Goal: Answer question/provide support: Share knowledge or assist other users

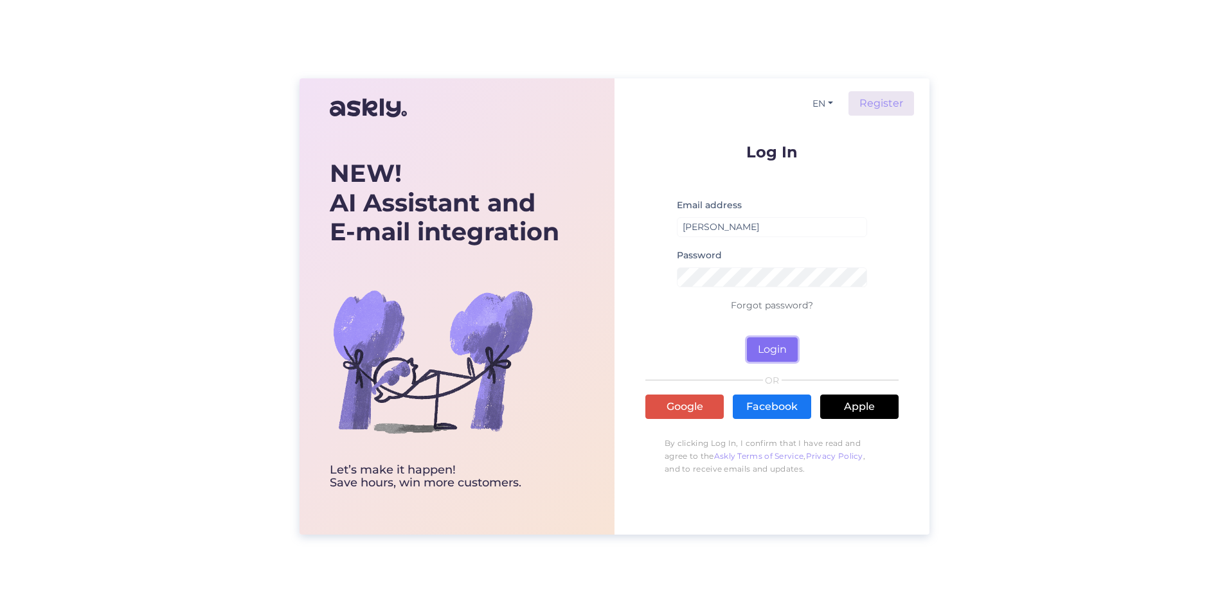
click at [641, 343] on button "Login" at bounding box center [772, 349] width 51 height 24
click at [641, 228] on input "[PERSON_NAME]" at bounding box center [772, 227] width 190 height 20
click at [641, 344] on button "Login" at bounding box center [772, 349] width 51 height 24
drag, startPoint x: 759, startPoint y: 228, endPoint x: 720, endPoint y: 225, distance: 38.7
click at [641, 225] on input "[PERSON_NAME]" at bounding box center [772, 227] width 190 height 20
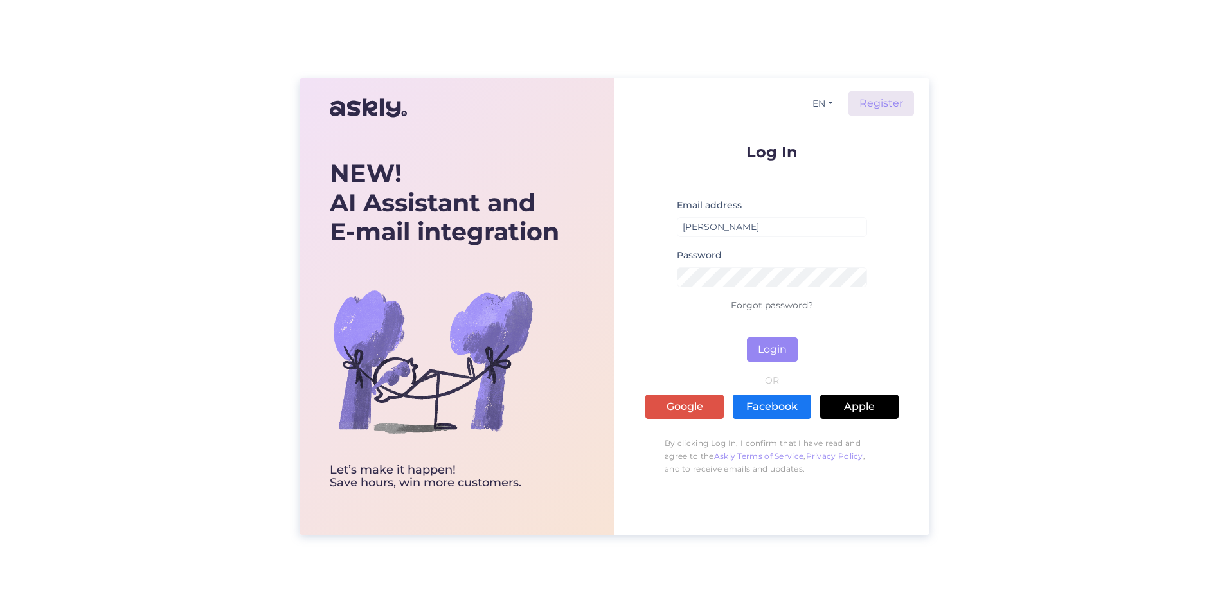
click at [641, 256] on div "Password" at bounding box center [772, 272] width 190 height 50
click at [641, 228] on input "[PERSON_NAME]" at bounding box center [772, 227] width 190 height 20
type input "[PERSON_NAME][EMAIL_ADDRESS][DOMAIN_NAME]"
click at [641, 352] on button "Login" at bounding box center [772, 349] width 51 height 24
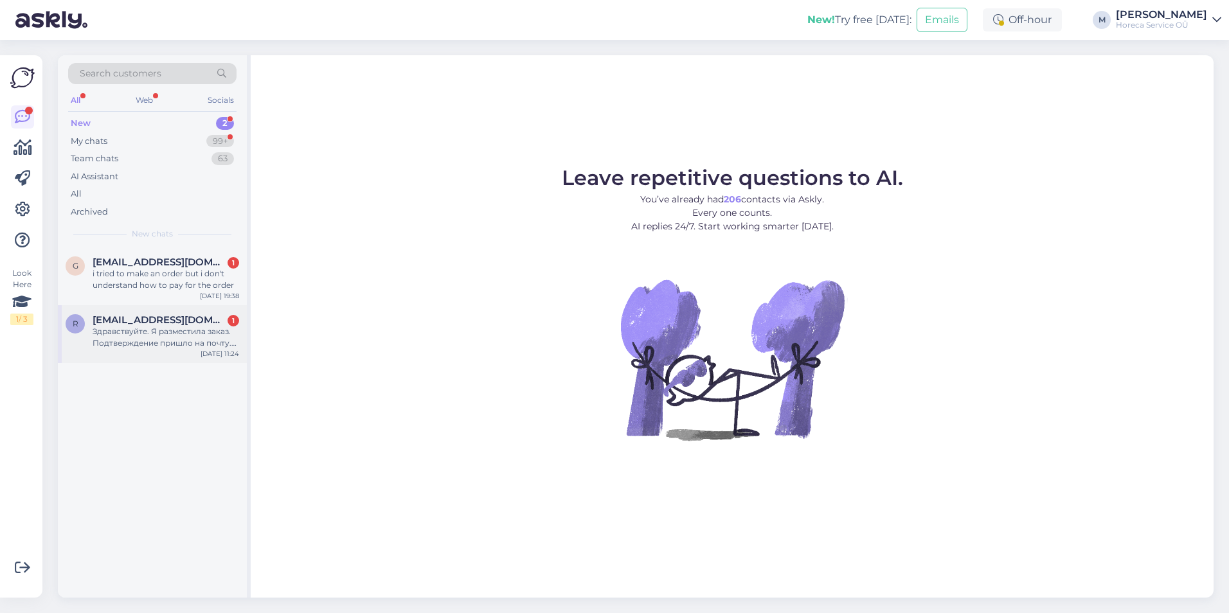
click at [161, 329] on div "Здравствуйте. Я разместила заказ. Подтверждение пришло на почту. Как оплачивать…" at bounding box center [166, 337] width 147 height 23
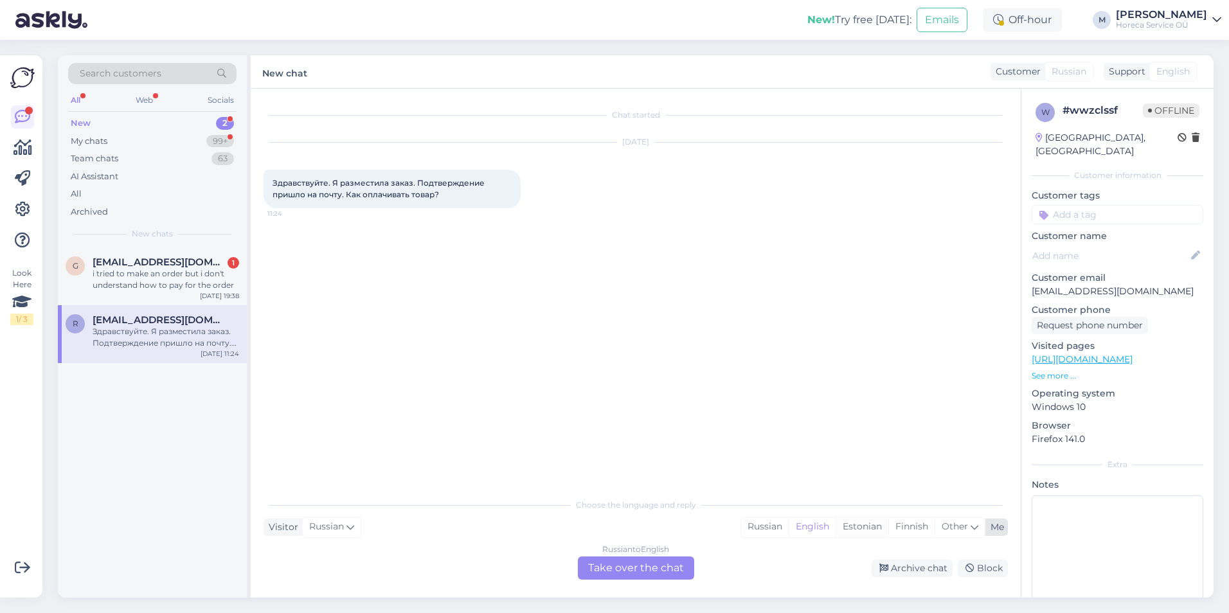
click at [641, 476] on div "Estonian" at bounding box center [862, 526] width 53 height 19
click at [640, 476] on div "Russian to Estonian Take over the chat" at bounding box center [636, 568] width 116 height 23
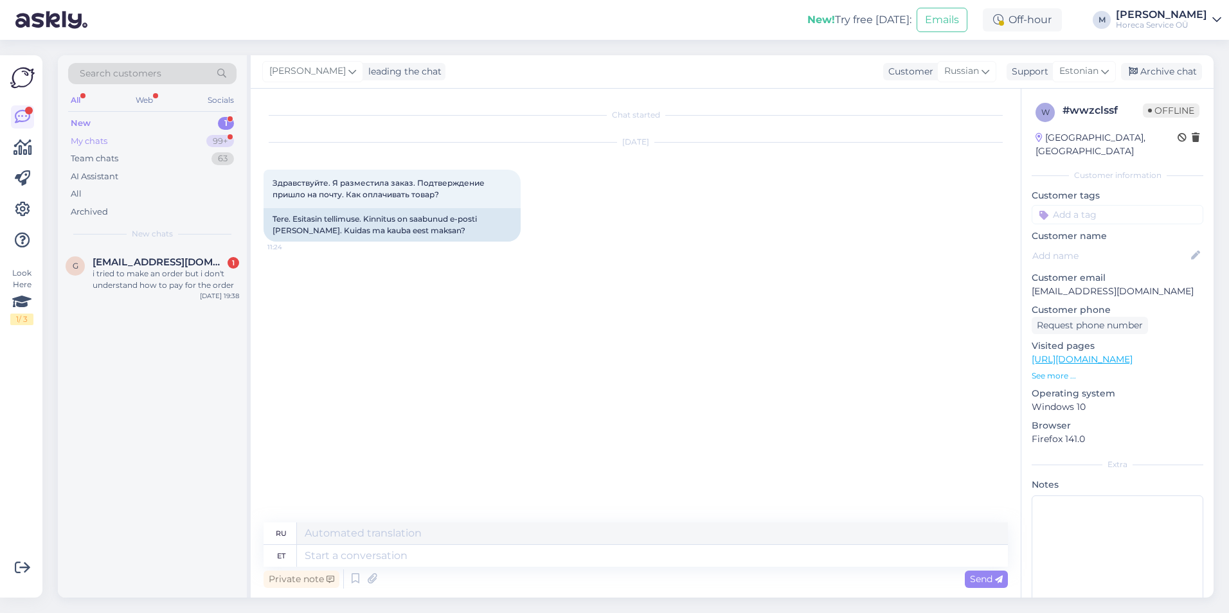
click at [166, 139] on div "My chats 99+" at bounding box center [152, 141] width 168 height 18
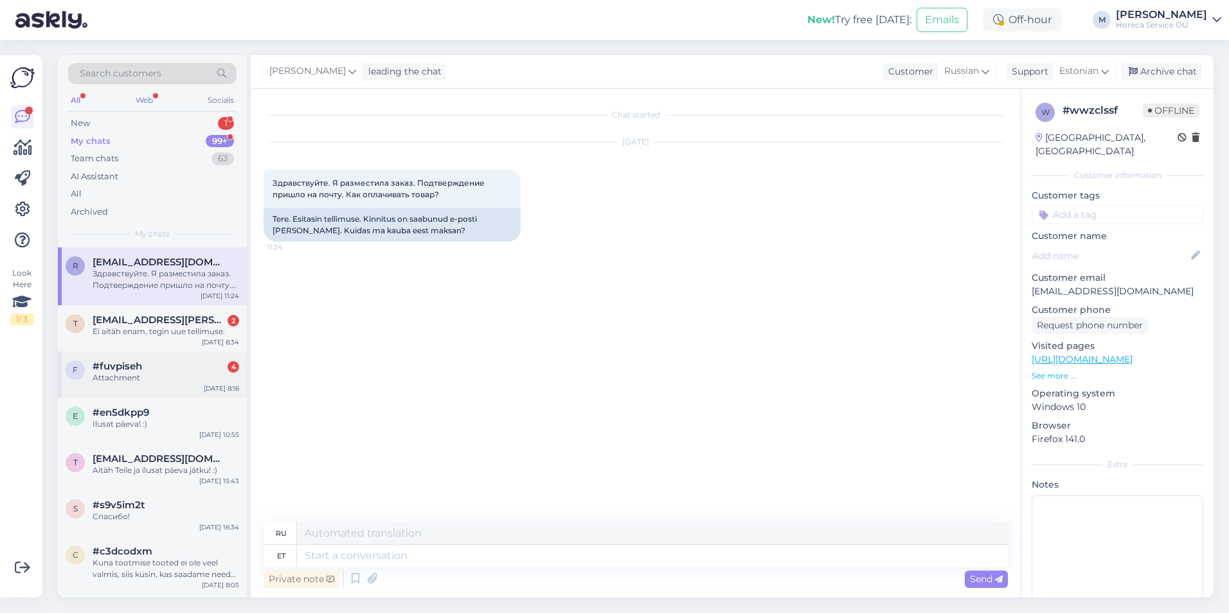
click at [170, 383] on div "Attachment" at bounding box center [166, 378] width 147 height 12
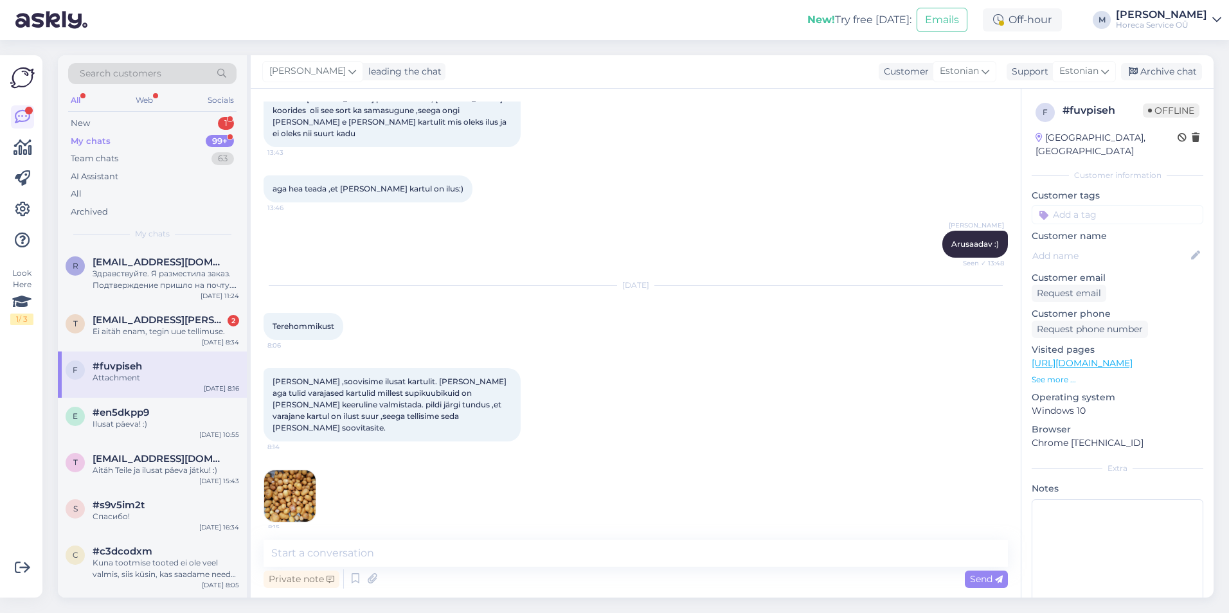
scroll to position [2510, 0]
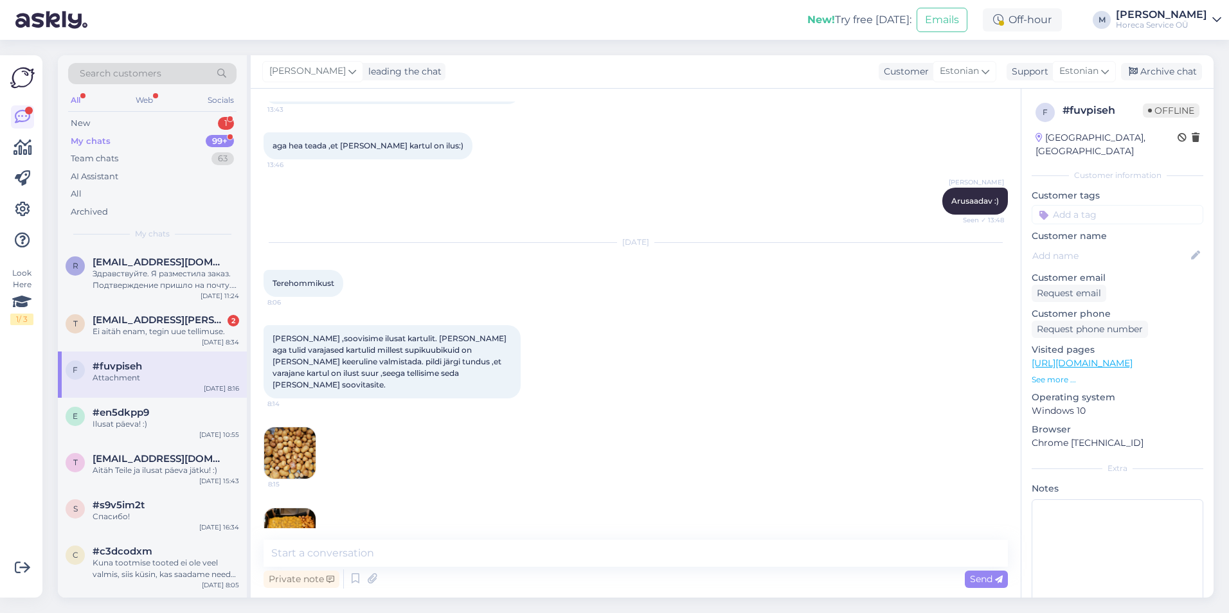
click at [274, 427] on img at bounding box center [289, 452] width 51 height 51
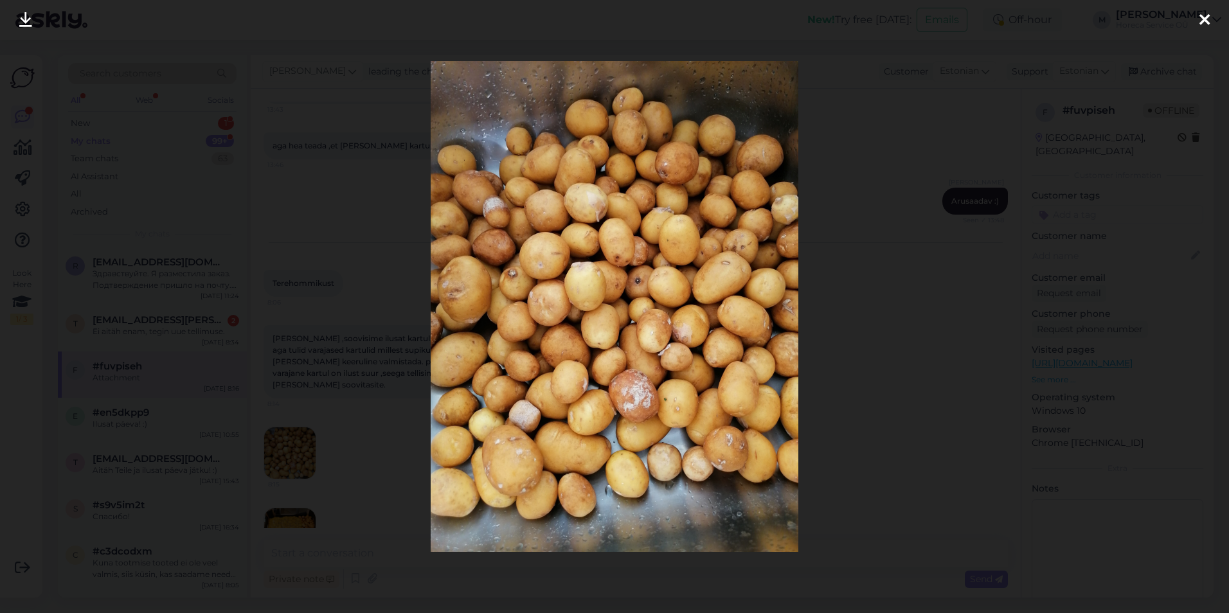
click at [281, 476] on div at bounding box center [614, 306] width 1229 height 613
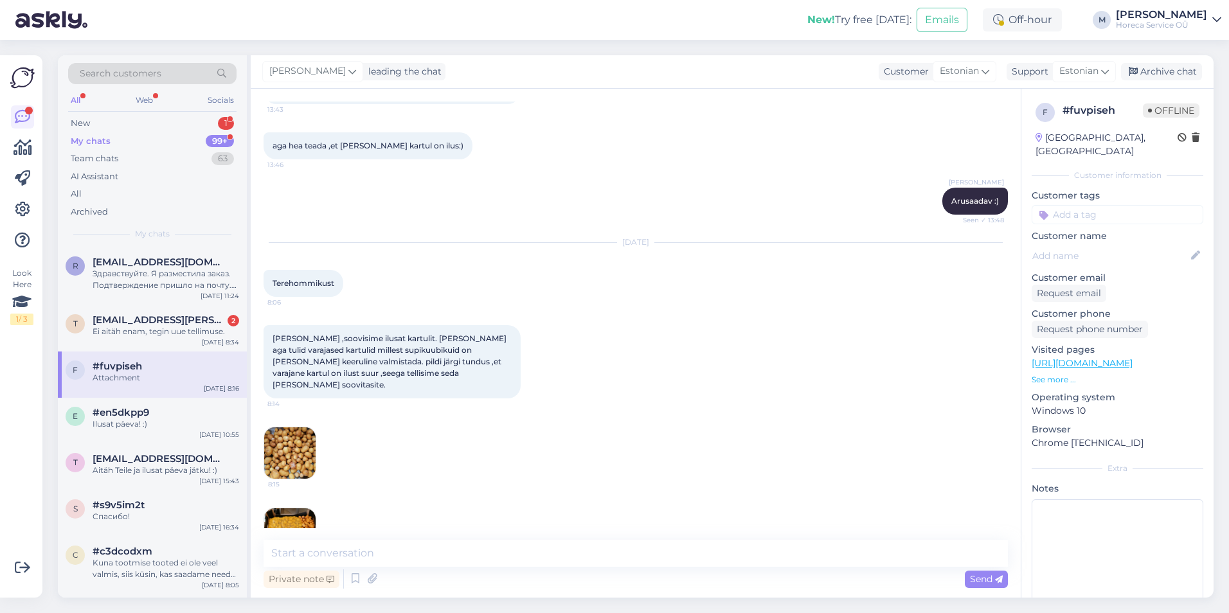
click at [281, 476] on img at bounding box center [289, 533] width 51 height 51
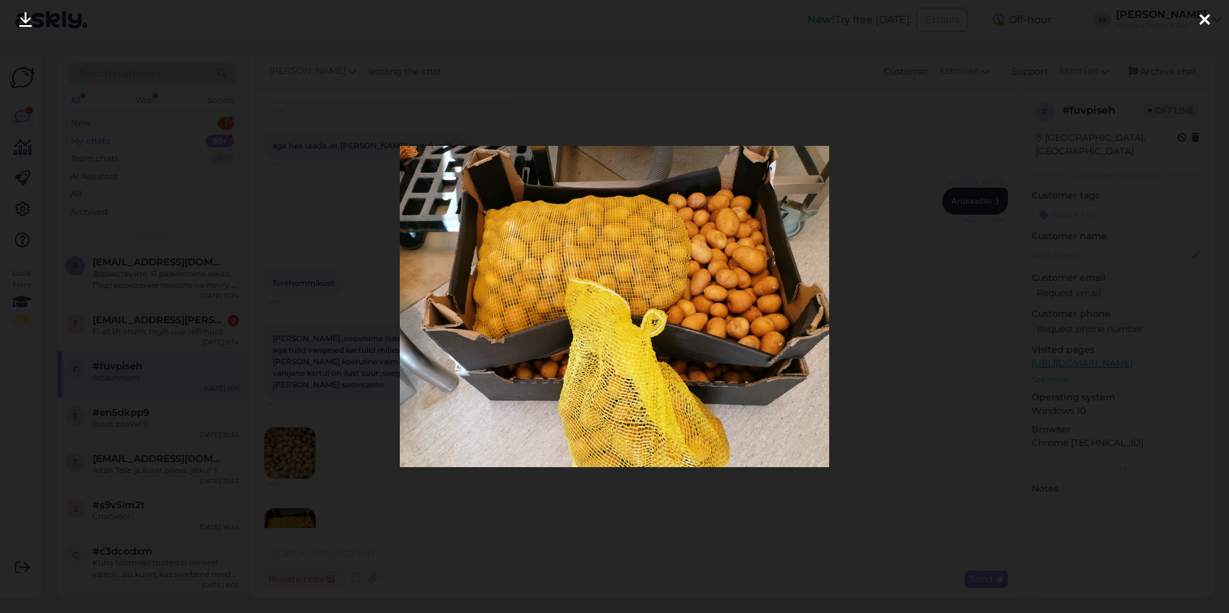
click at [641, 265] on div at bounding box center [614, 306] width 1229 height 613
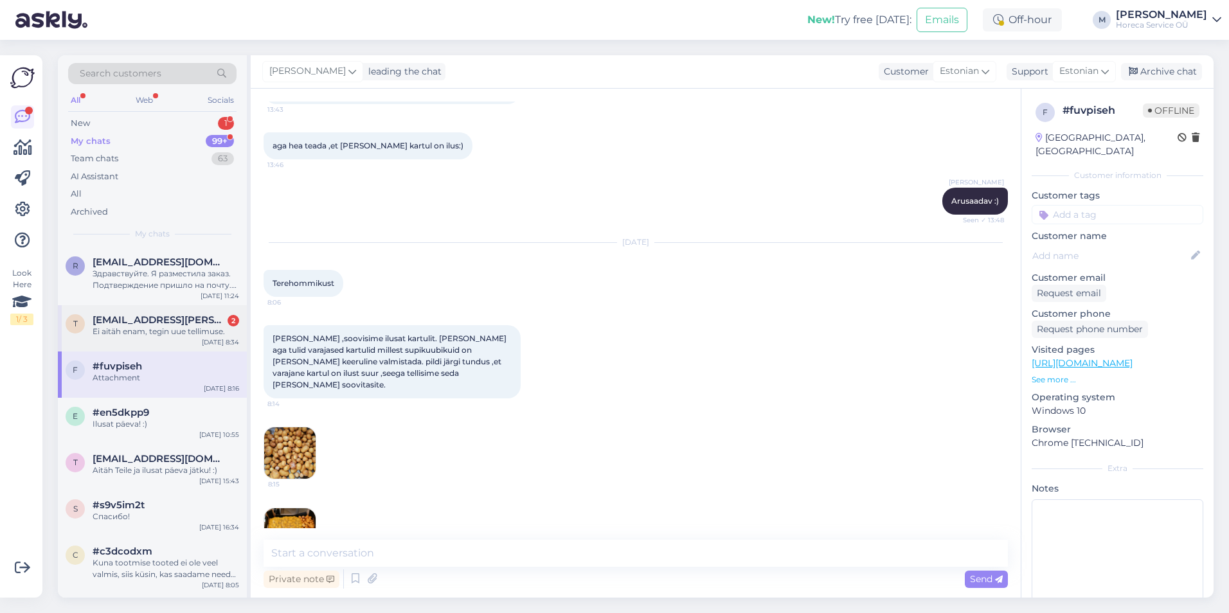
click at [139, 322] on span "[EMAIL_ADDRESS][PERSON_NAME][DOMAIN_NAME]" at bounding box center [160, 320] width 134 height 12
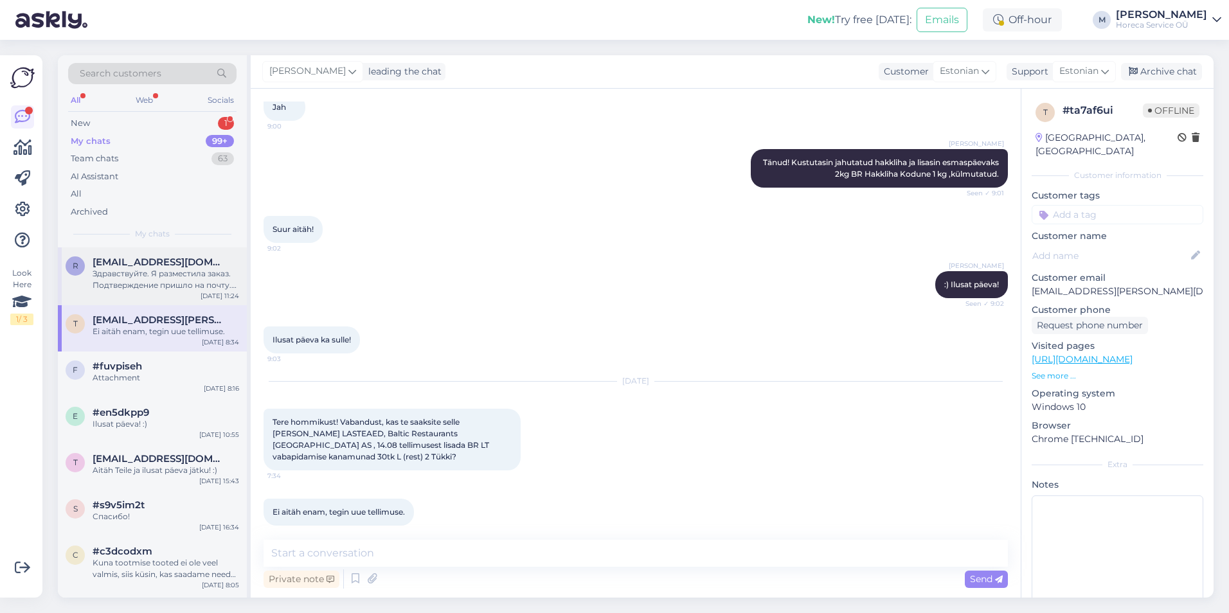
click at [139, 271] on div "Здравствуйте. Я разместила заказ. Подтверждение пришло на почту. Как оплачивать…" at bounding box center [166, 279] width 147 height 23
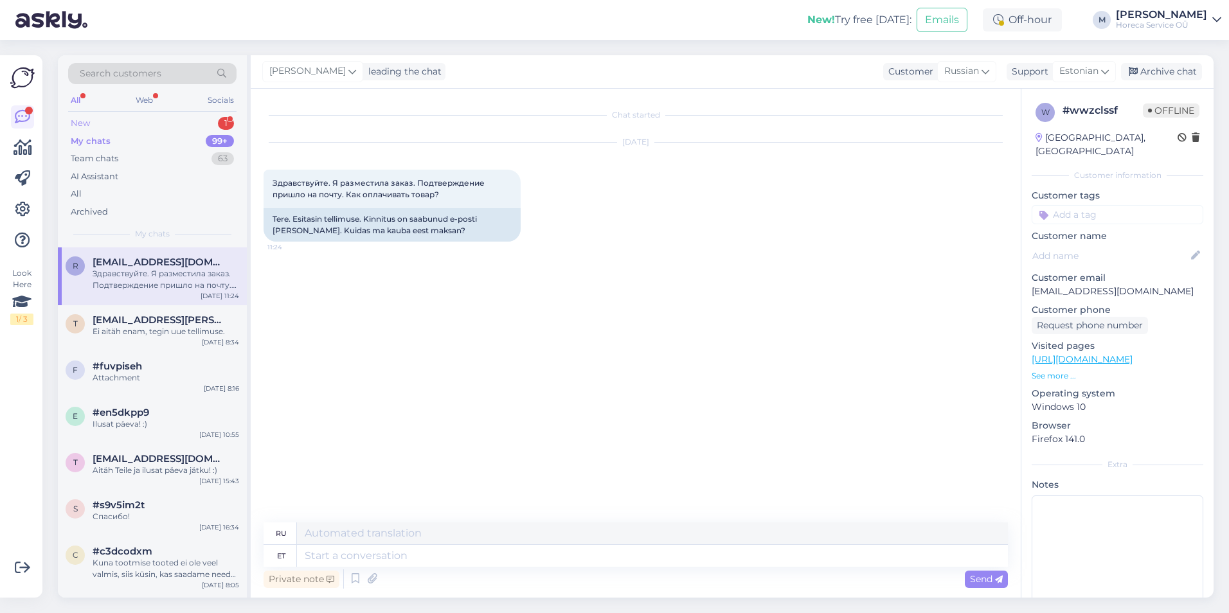
click at [154, 127] on div "New 1" at bounding box center [152, 123] width 168 height 18
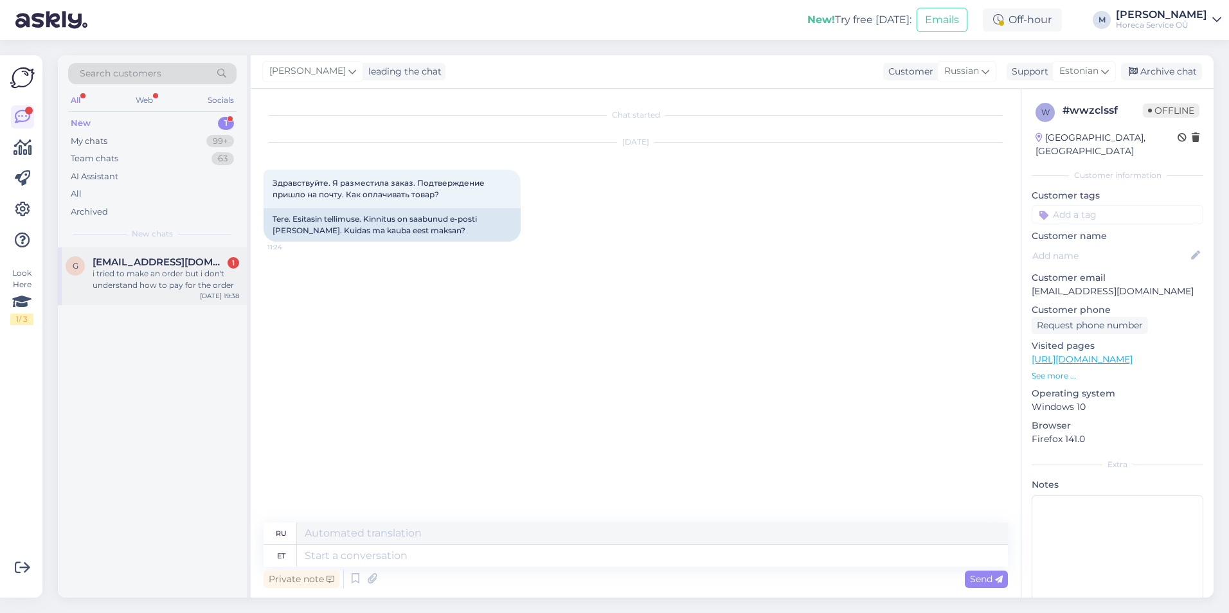
click at [170, 271] on div "i tried to make an order but i don't understand how to pay for the order" at bounding box center [166, 279] width 147 height 23
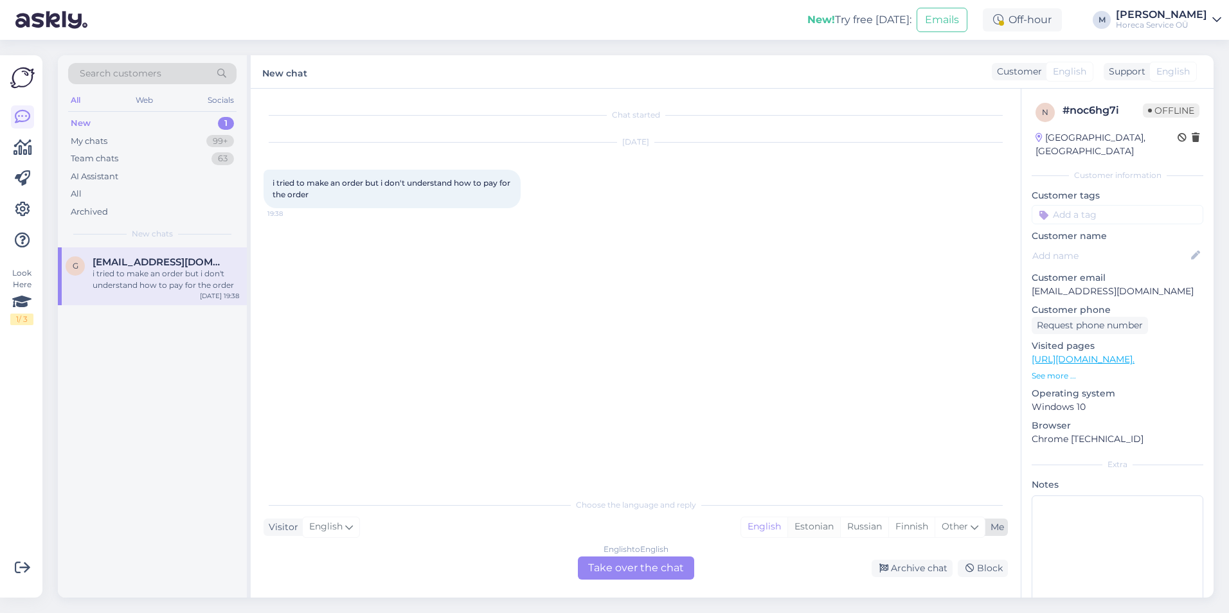
click at [641, 476] on div "Estonian" at bounding box center [813, 526] width 53 height 19
click at [641, 476] on div "English to Estonian Take over the chat" at bounding box center [636, 568] width 116 height 23
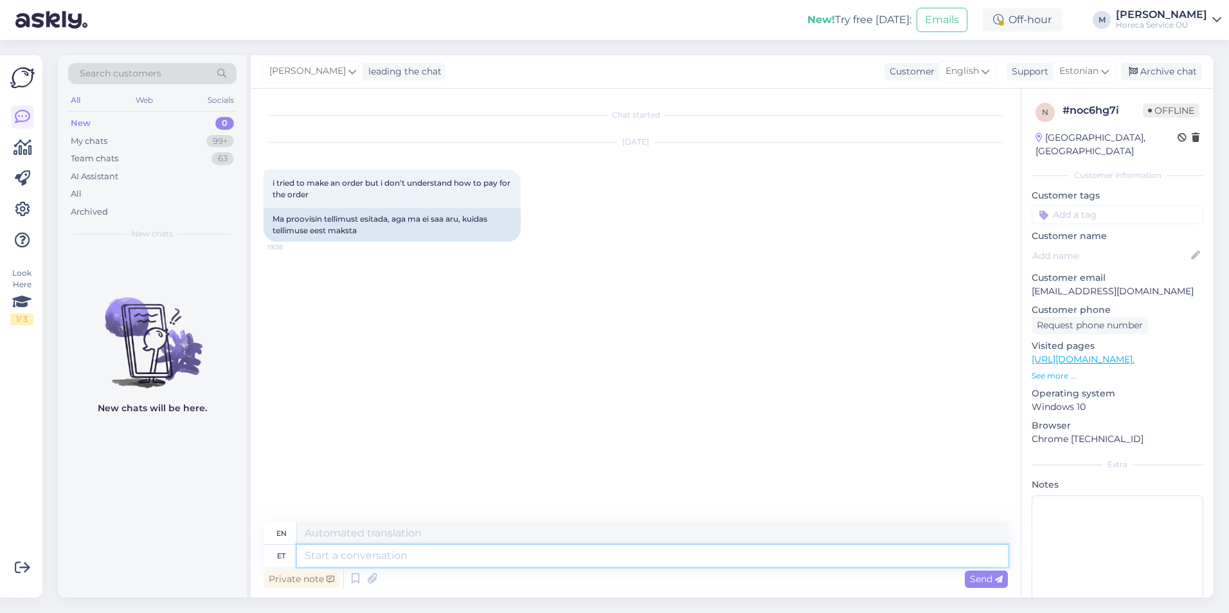
click at [440, 476] on textarea at bounding box center [652, 556] width 711 height 22
type textarea "Tere!"
type textarea "Hello!"
type textarea "Tere! Täname te"
type textarea "Hello! Thank you"
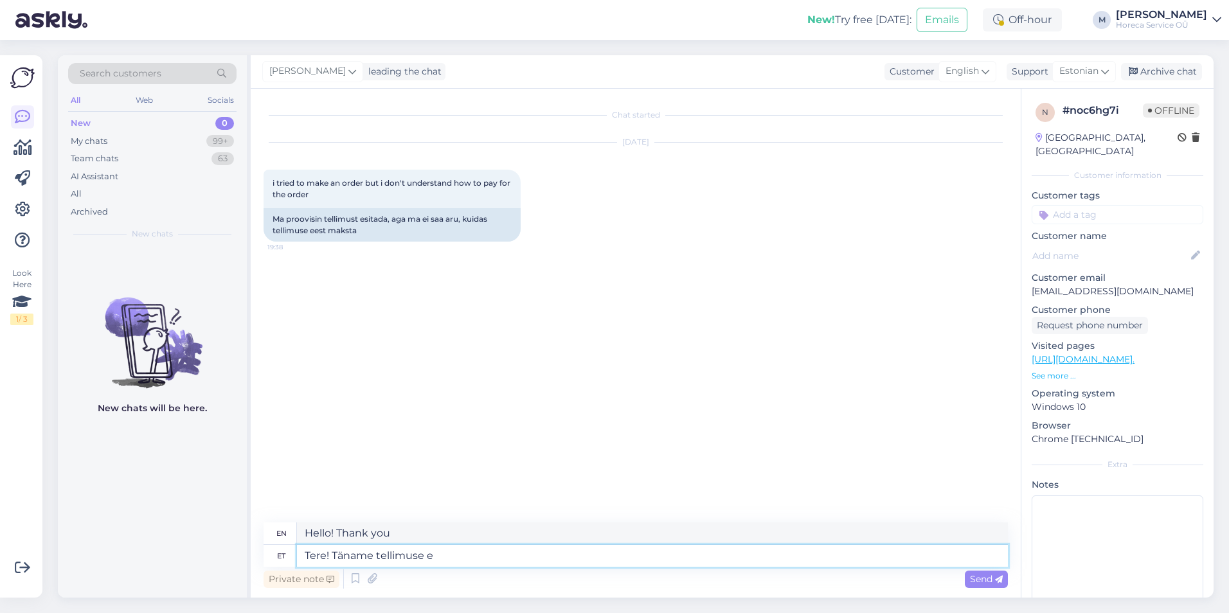
type textarea "Tere! Täname tellimuse ee"
type textarea "Hello! Thank you for your order."
type textarea "Tere! Täname tellimuse eest!"
type textarea "Hello! Thank you for your order!"
type textarea "Tere! Täname tellimuse eest! [GEOGRAPHIC_DATA]"
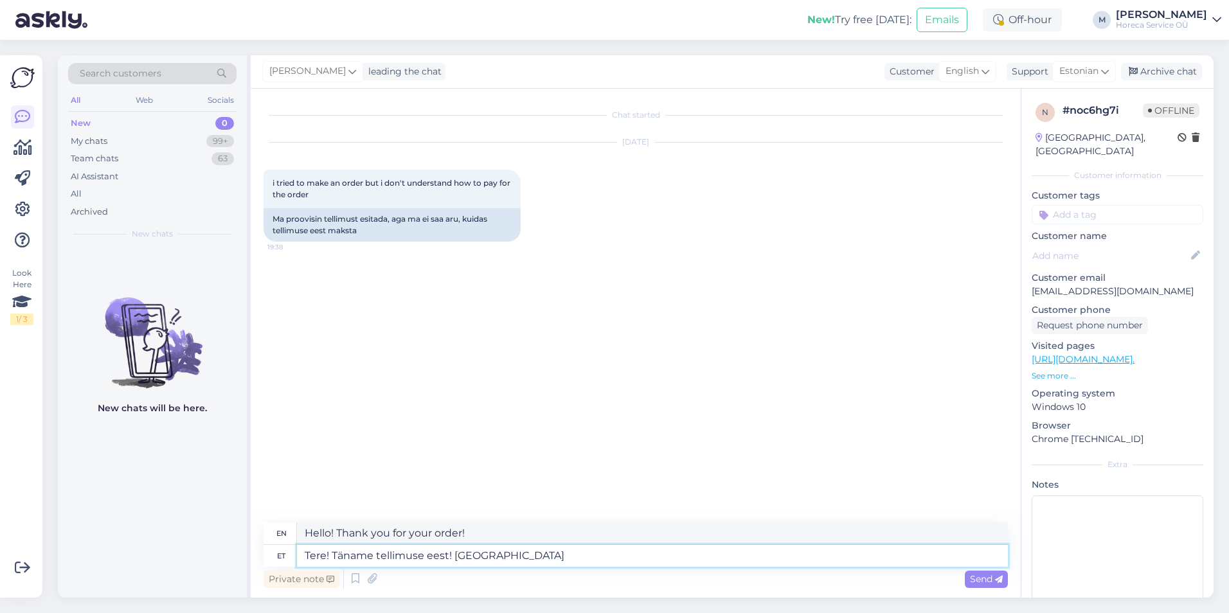
type textarea "Hello! Thank you for your order! The goods"
type textarea "Tere! Täname tellimuse eest! Kauba tarnime te"
type textarea "Hello! Thank you for your order! We will deliver the goods"
type textarea "Tere! Täname tellimuse eest! Kauba tarnime teile"
type textarea "Hello! Thank you for your order! We will deliver the goods to you"
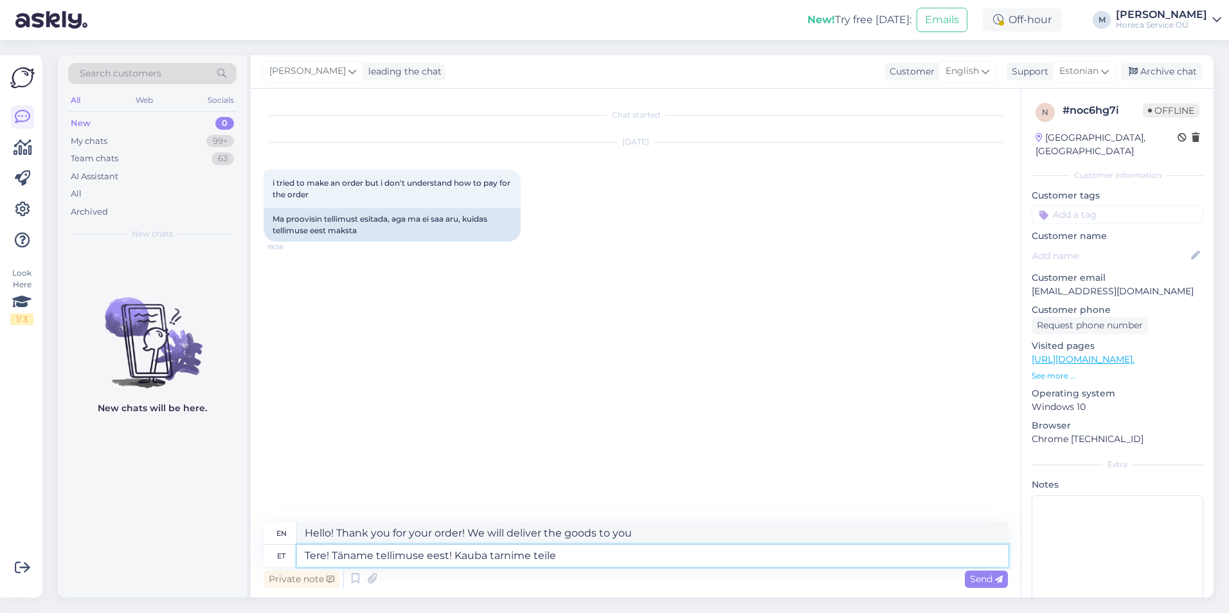
drag, startPoint x: 570, startPoint y: 559, endPoint x: 455, endPoint y: 559, distance: 115.1
click at [455, 476] on textarea "Tere! Täname tellimuse eest! Kauba tarnime teile" at bounding box center [652, 556] width 711 height 22
type textarea "Tere! Täname tellimuse eest! Arve"
type textarea "Hello! Thank you for your order! Invoice"
type textarea "Tere! Täname tellimuse eest! Arve saadame t"
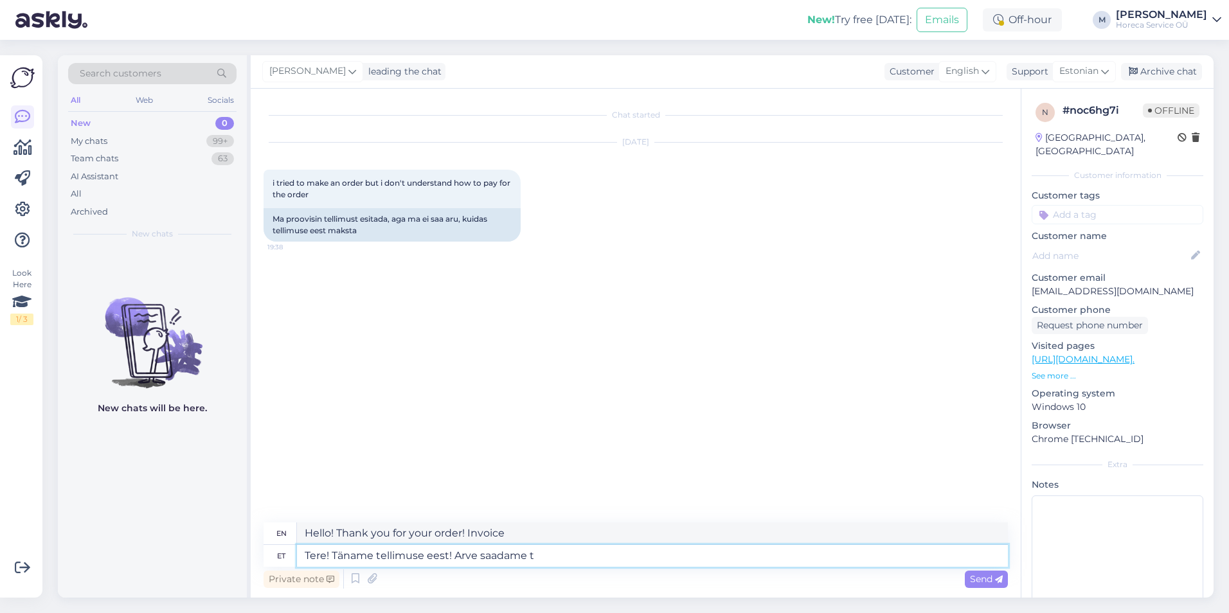
type textarea "Hello! Thank you for your order! We will send you the invoice"
type textarea "Tere! Täname tellimuse eest! Arve saadame teile k"
type textarea "Hello! Thank you for your order! We will send you the invoice."
type textarea "Tere! Täname tellimuse eest! Arve saadame teile kohe,"
type textarea "Hello! Thank you for your order! We will send you the invoice immediately,"
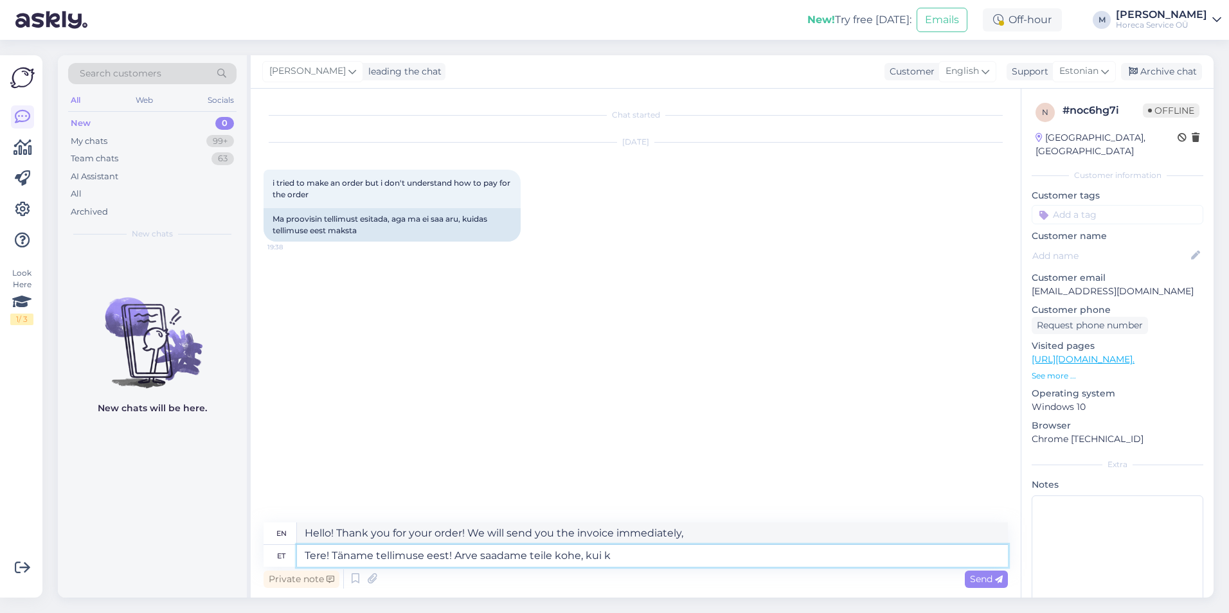
type textarea "Tere! Täname tellimuse eest! Arve saadame teile kohe, kui ka"
type textarea "Hello! Thank you for your order! We will send you the invoice as soon as"
type textarea "Tere! Täname tellimuse eest! Arve saadame teile kohe, [PERSON_NAME] on"
type textarea "Hello! Thank you for your order! We will send you an invoice as soon as the goo…"
type textarea "Tere! Täname tellimuse eest! Arve saadame teile kohe, [PERSON_NAME] on ko"
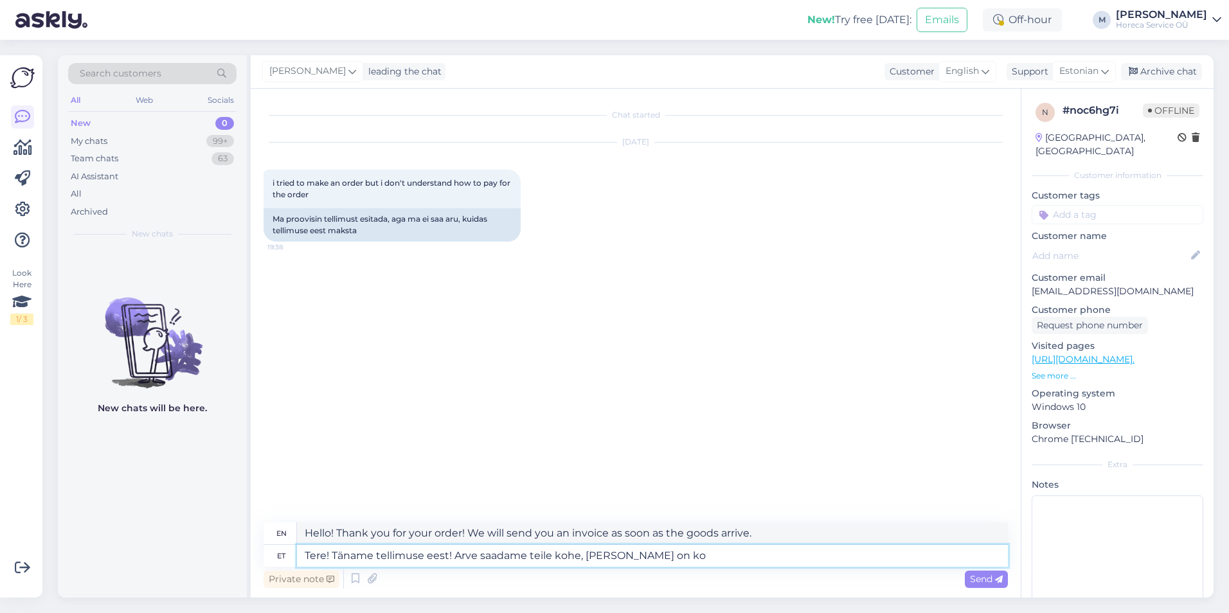
type textarea "Hello! Thank you for your order! We will send you an invoice as soon as the goo…"
type textarea "Tere! Täname tellimuse eest! Arve saadame teile kohe, [PERSON_NAME] on komplekt…"
type textarea "Hello! Thank you for your order! We will send you an invoice as soon as the goo…"
type textarea "Tere! Täname tellimuse eest! Arve saadame teile kohe, [PERSON_NAME] on komplekt…"
type textarea "Hello! Thank you for your order! We will send you an invoice as soon as the goo…"
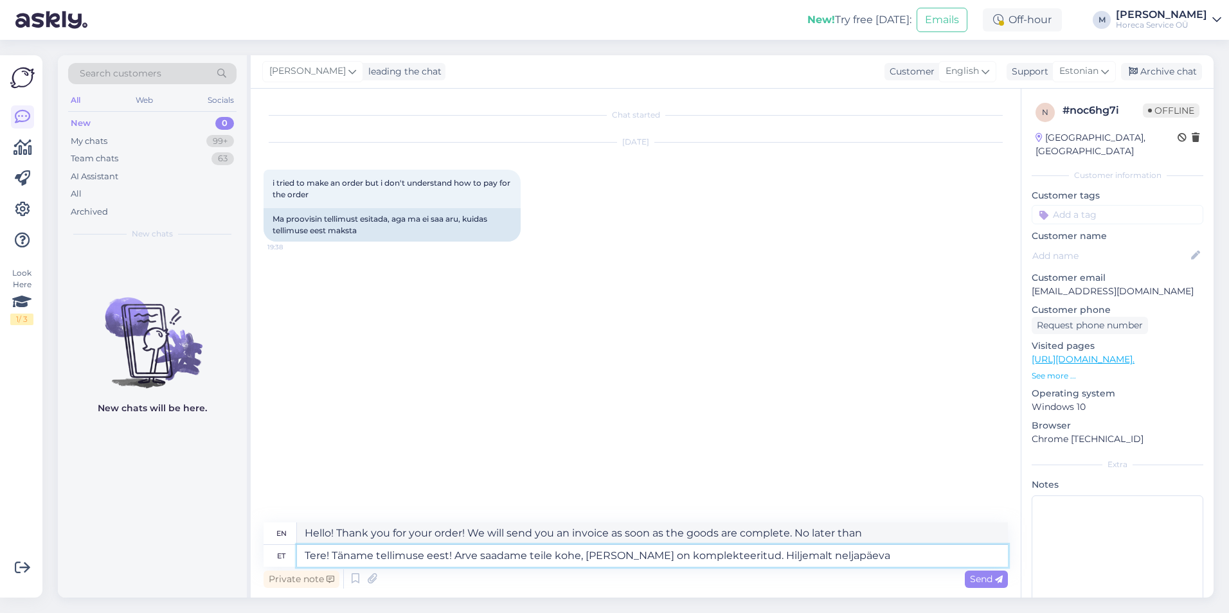
type textarea "Tere! Täname tellimuse eest! Arve saadame teile kohe, [PERSON_NAME] on komplekt…"
type textarea "Hello! Thank you for your order! We will send you the invoice as soon as the go…"
type textarea "Tere! Täname tellimuse eest! Arve saadame teile kohe, [PERSON_NAME] on komplekt…"
type textarea "Hello! Thank you for your order! We will send you the invoice as soon as the go…"
type textarea "Tere! Täname tellimuse eest! Arve saadame teile kohe, [PERSON_NAME] on komplekt…"
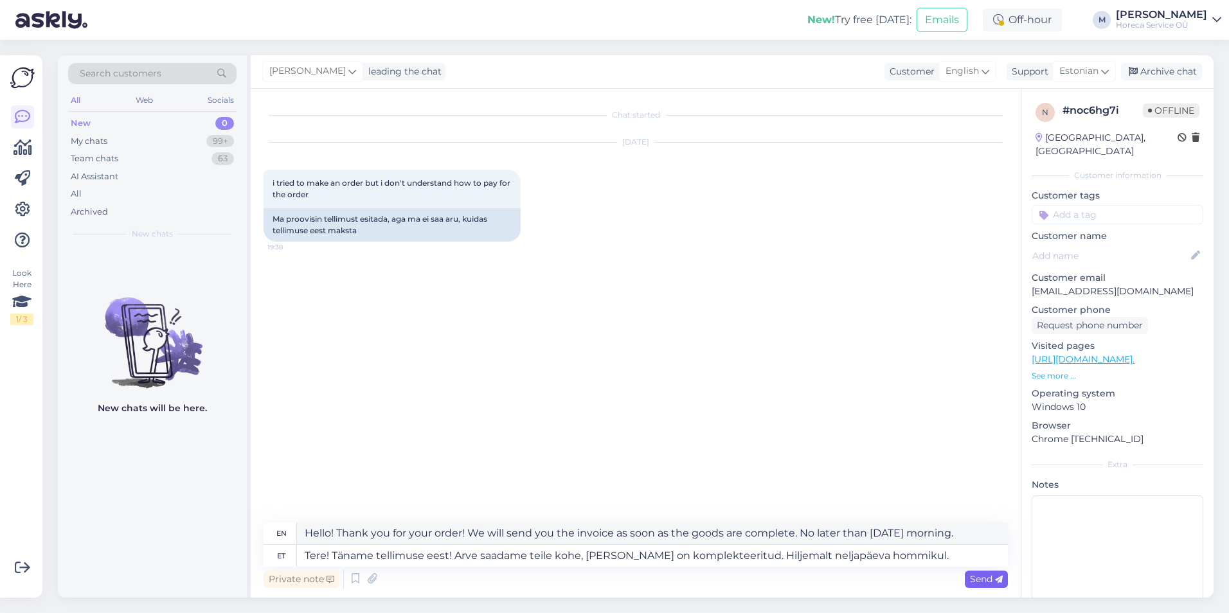
click at [641, 476] on span "Send" at bounding box center [986, 579] width 33 height 12
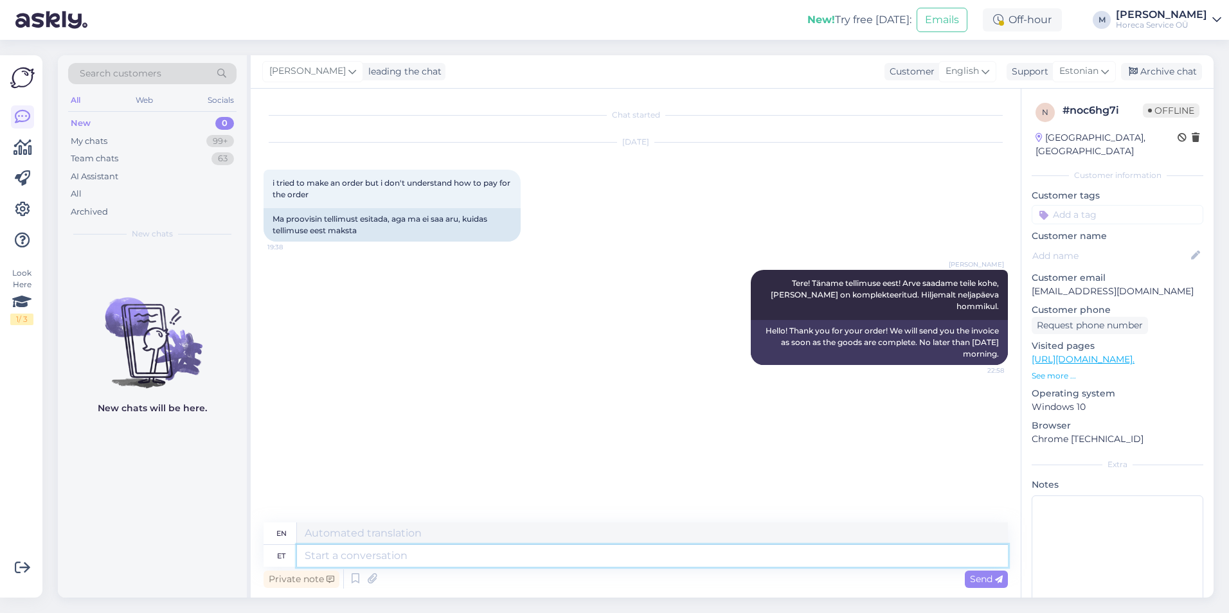
click at [408, 476] on textarea at bounding box center [652, 556] width 711 height 22
type textarea "Küsin"
type textarea "I ask"
type textarea "K"
drag, startPoint x: 1122, startPoint y: 278, endPoint x: 1030, endPoint y: 278, distance: 91.3
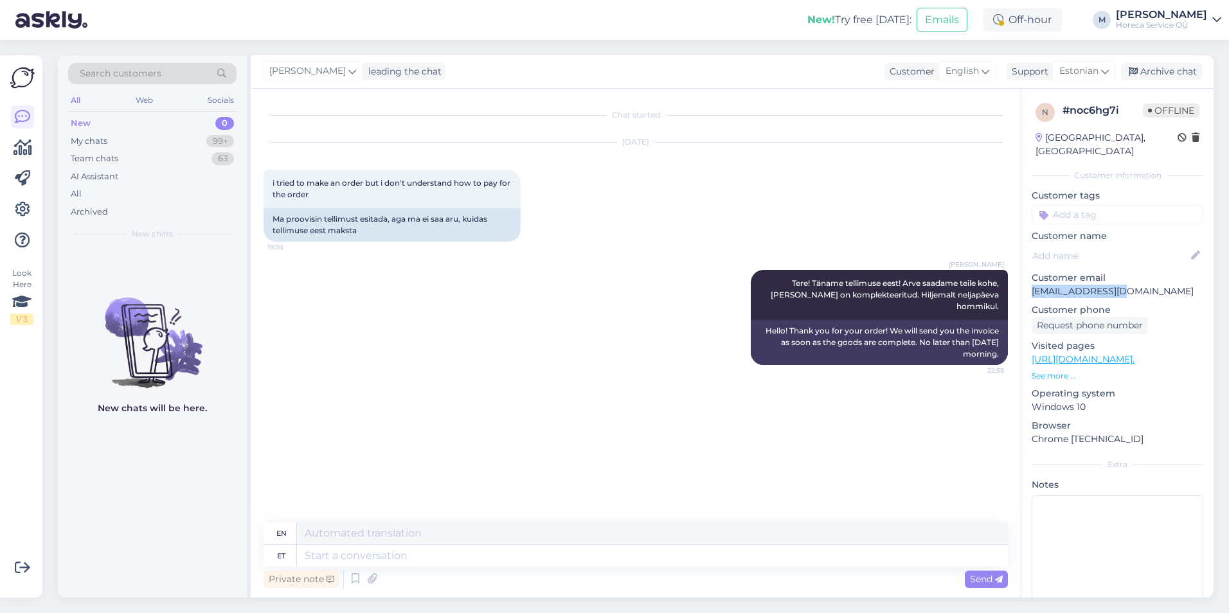
click at [641, 278] on div "n # noc6hg7i Offline [GEOGRAPHIC_DATA], [GEOGRAPHIC_DATA] Customer information …" at bounding box center [1117, 360] width 192 height 542
copy p "[EMAIL_ADDRESS][DOMAIN_NAME]"
click at [109, 154] on div "Team chats" at bounding box center [95, 158] width 48 height 13
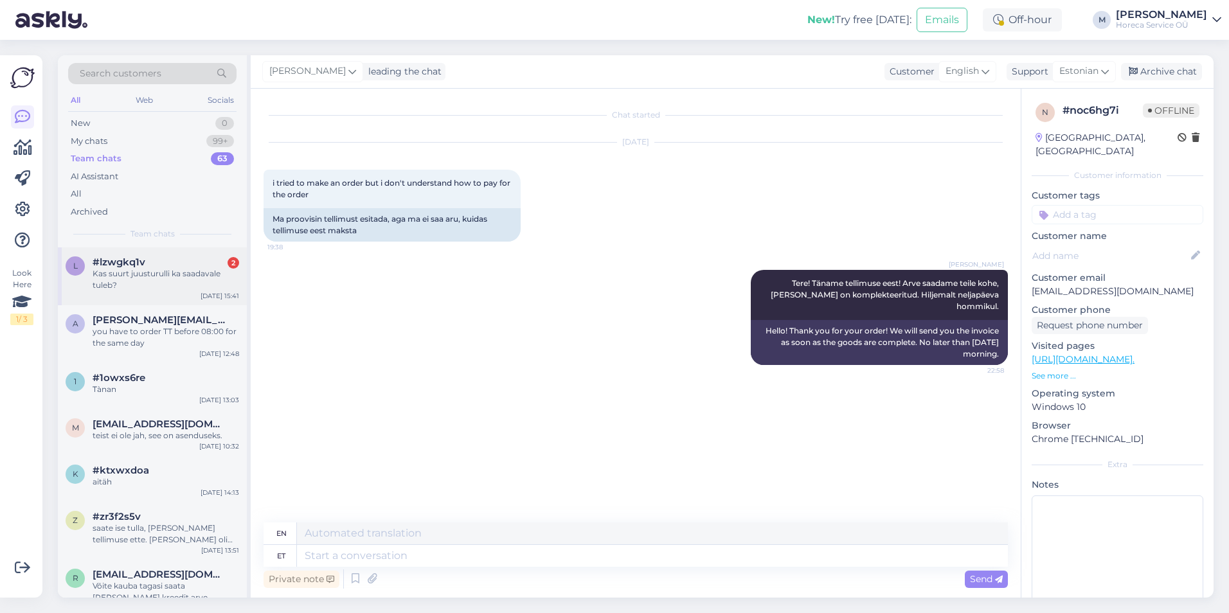
click at [120, 274] on div "Kas suurt juusturulli ka saadavale tuleb?" at bounding box center [166, 279] width 147 height 23
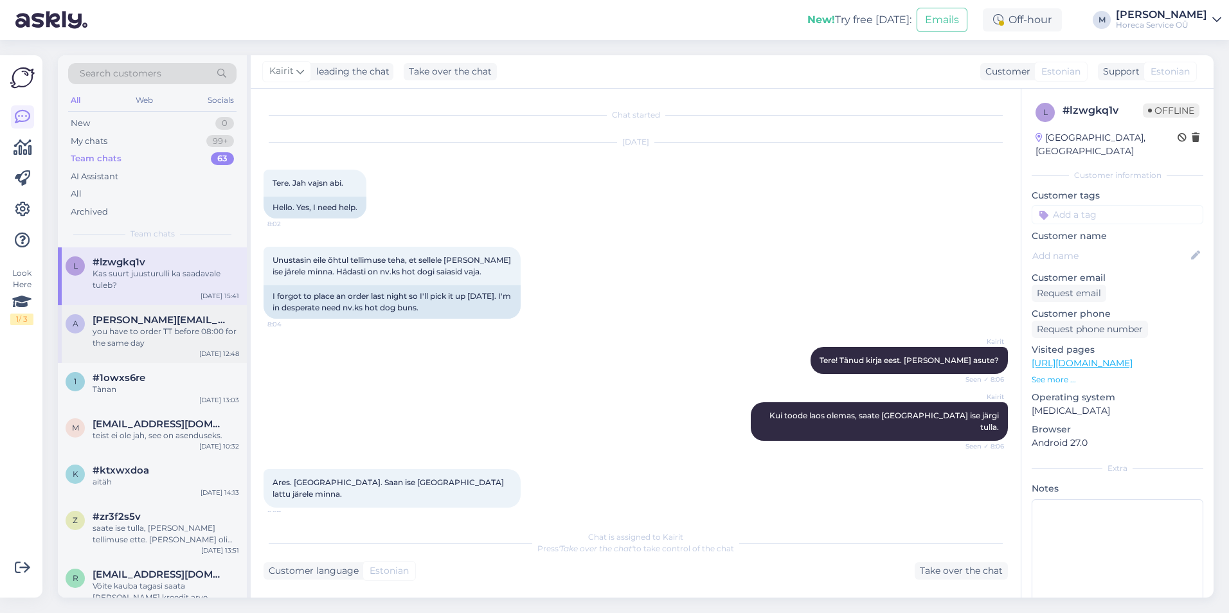
click at [104, 317] on span "[PERSON_NAME][EMAIL_ADDRESS][DOMAIN_NAME]" at bounding box center [160, 320] width 134 height 12
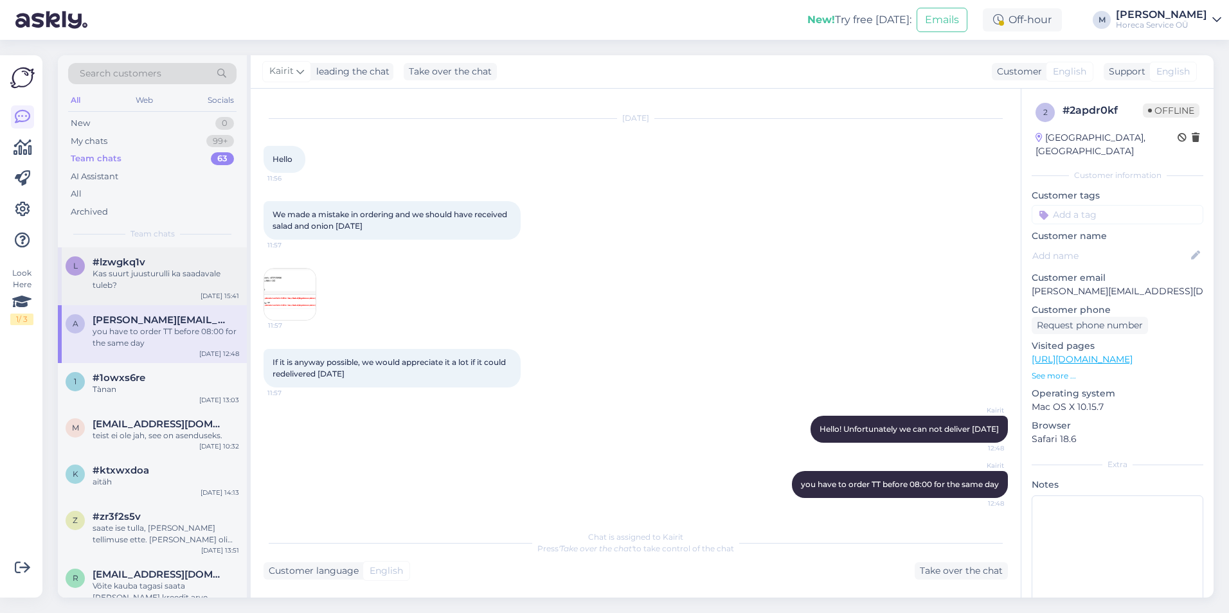
click at [123, 262] on span "#lzwgkq1v" at bounding box center [119, 262] width 53 height 12
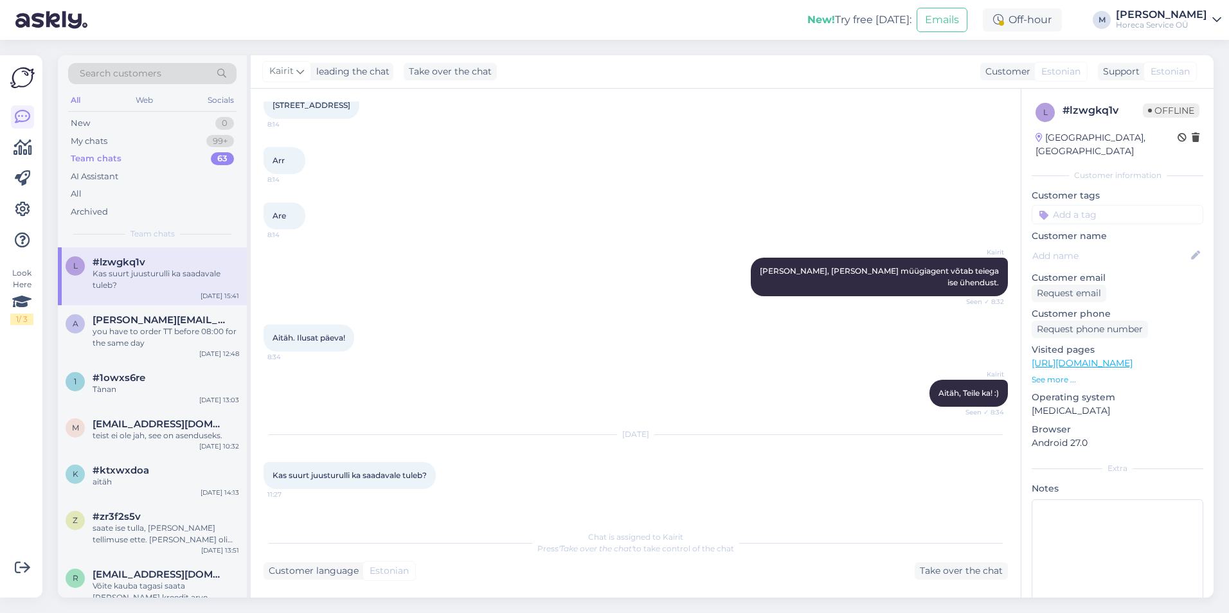
click at [157, 165] on div "Team chats 63" at bounding box center [152, 159] width 168 height 18
click at [174, 136] on div "My chats 99+" at bounding box center [152, 141] width 168 height 18
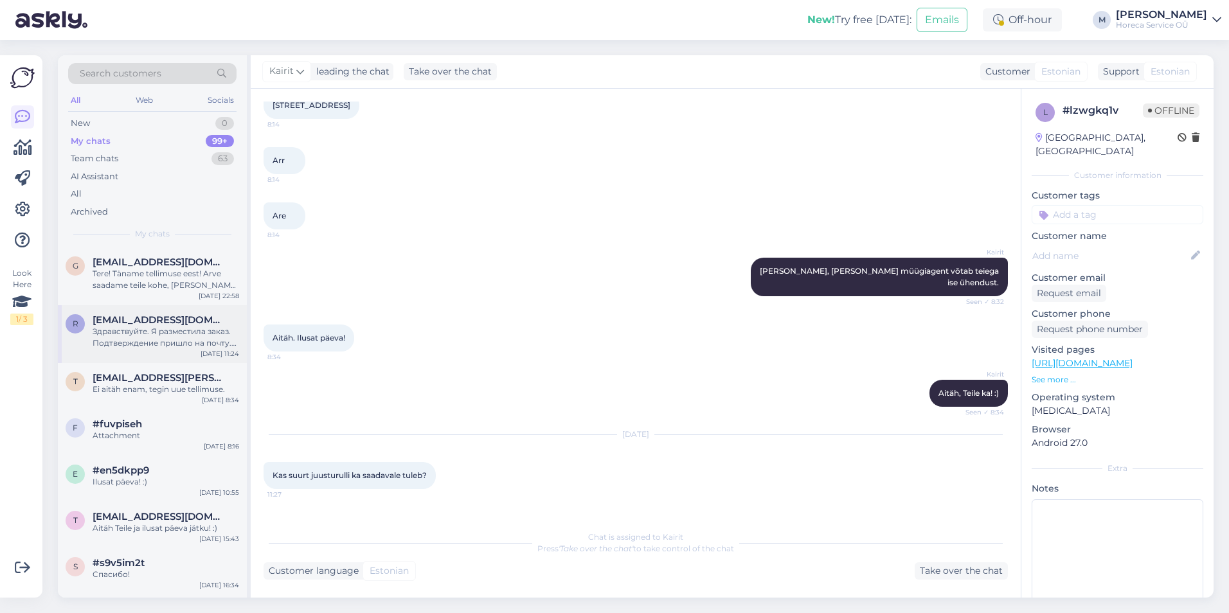
click at [157, 332] on div "Здравствуйте. Я разместила заказ. Подтверждение пришло на почту. Как оплачивать…" at bounding box center [166, 337] width 147 height 23
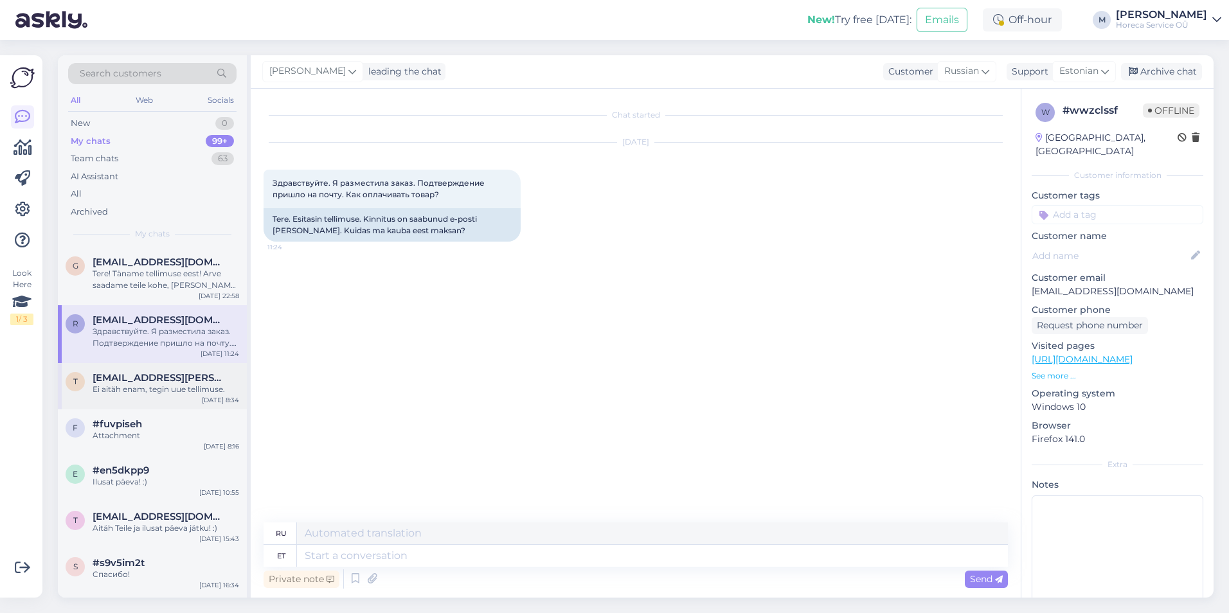
click at [137, 382] on span "[EMAIL_ADDRESS][PERSON_NAME][DOMAIN_NAME]" at bounding box center [160, 378] width 134 height 12
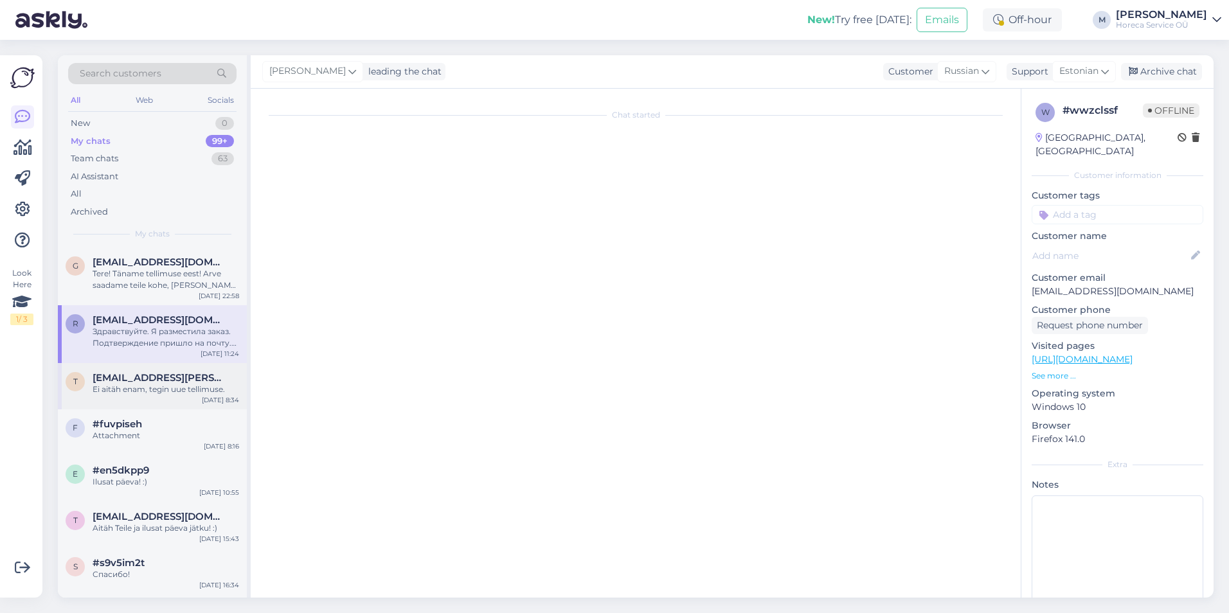
scroll to position [221, 0]
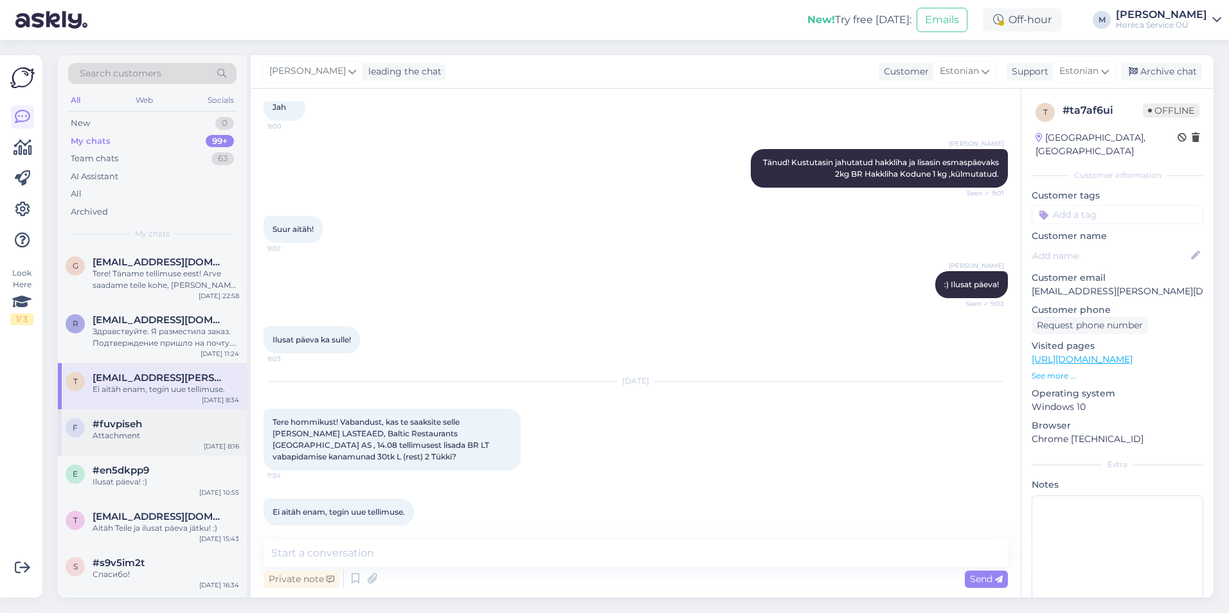
click at [131, 437] on div "Attachment" at bounding box center [166, 436] width 147 height 12
